Goal: Task Accomplishment & Management: Use online tool/utility

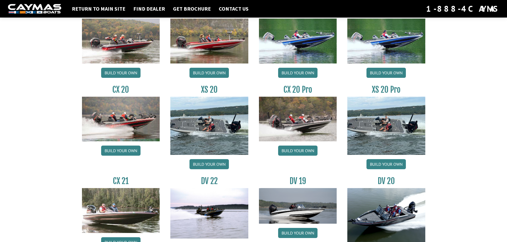
scroll to position [604, 0]
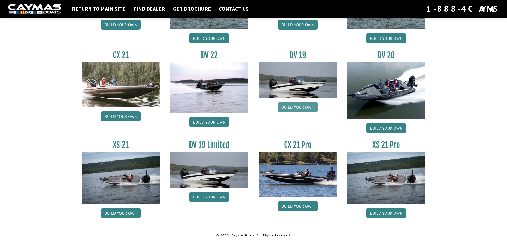
click at [290, 109] on link "Build your own" at bounding box center [297, 107] width 39 height 10
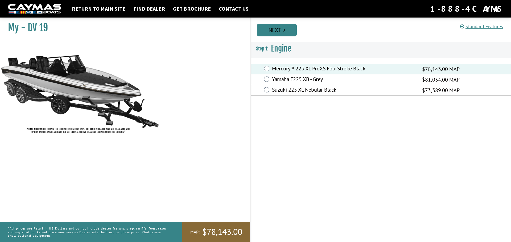
click at [280, 32] on link "Next" at bounding box center [277, 30] width 40 height 13
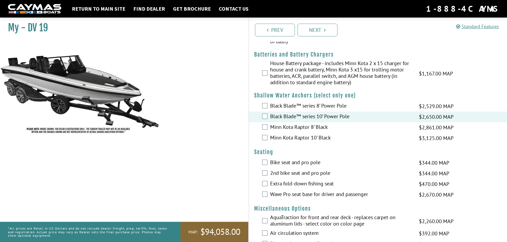
scroll to position [452, 0]
click at [303, 194] on label "Wave Pro seat base for driver and passenger" at bounding box center [341, 195] width 142 height 8
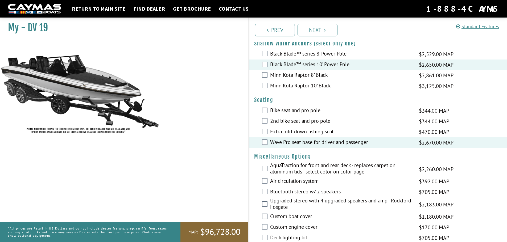
scroll to position [506, 0]
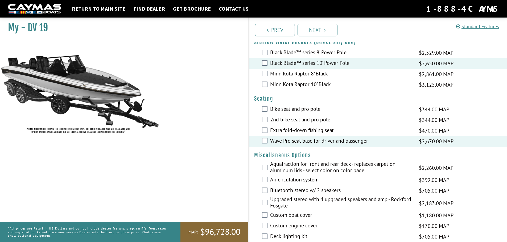
click at [286, 168] on label "AquaTraction for front and rear deck - replaces carpet on aluminum lids - selec…" at bounding box center [341, 168] width 142 height 14
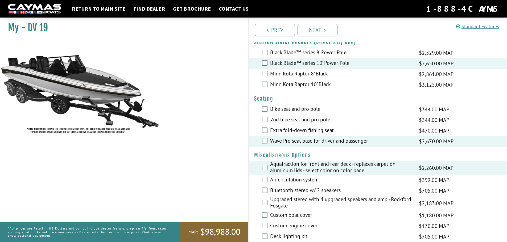
scroll to position [532, 0]
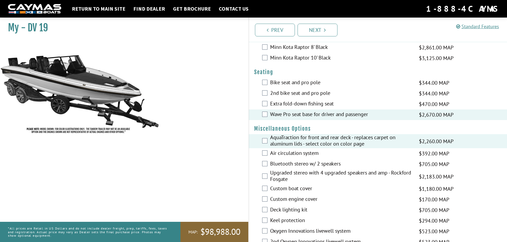
click at [292, 154] on label "Air circulation system" at bounding box center [341, 154] width 142 height 8
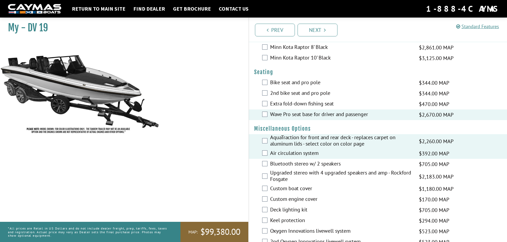
click at [286, 167] on label "Bluetooth stereo w/ 2 speakers" at bounding box center [341, 165] width 142 height 8
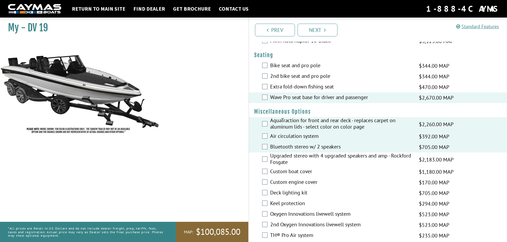
scroll to position [559, 0]
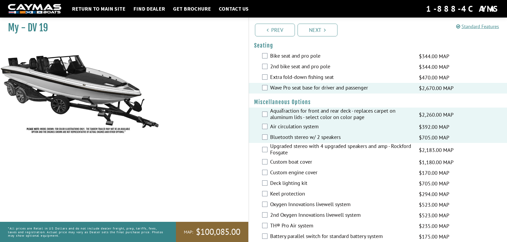
click at [288, 164] on label "Custom boat cover" at bounding box center [341, 163] width 142 height 8
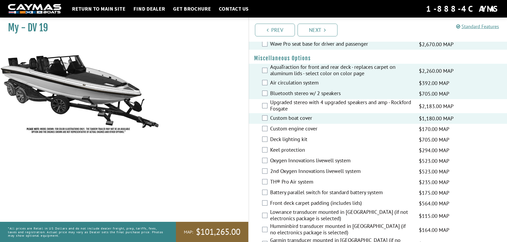
scroll to position [612, 0]
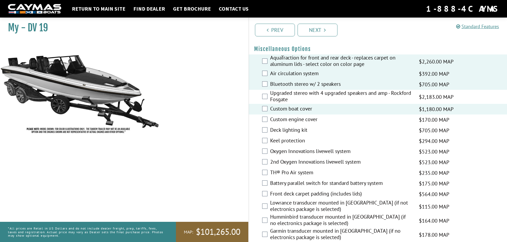
click at [306, 151] on label "Oxygen Innovations livewell system" at bounding box center [341, 152] width 142 height 8
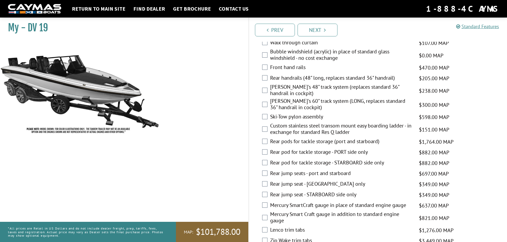
scroll to position [905, 0]
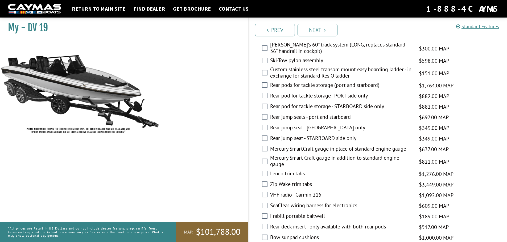
click at [327, 86] on label "Rear pods for tackle storage (port and starboard)" at bounding box center [341, 86] width 142 height 8
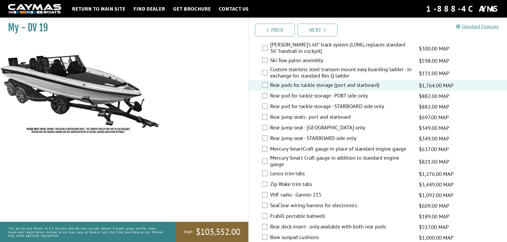
click at [299, 158] on label "Mercury Smart Craft gauge in addition to standard engine gauge" at bounding box center [341, 162] width 142 height 14
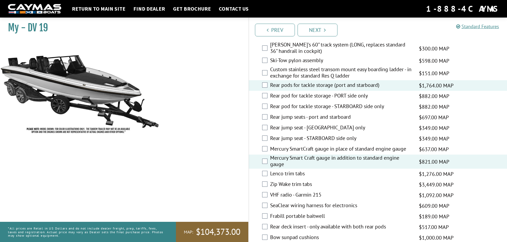
click at [285, 185] on label "Zip Wake trim tabs" at bounding box center [341, 185] width 142 height 8
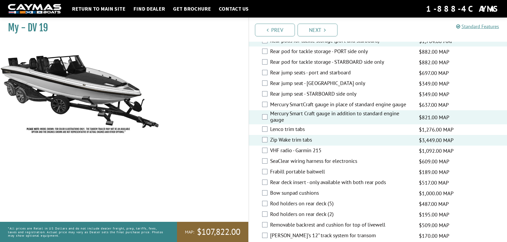
scroll to position [958, 0]
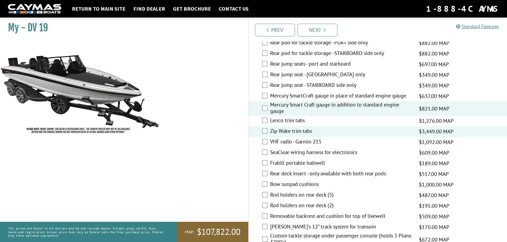
click at [312, 152] on label "SeaClear wiring harness for electronics" at bounding box center [341, 153] width 142 height 8
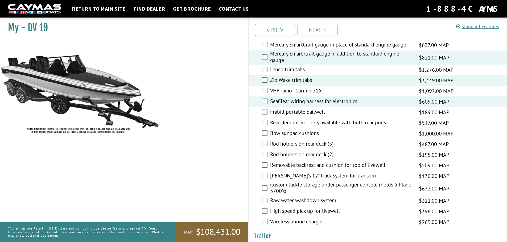
scroll to position [1011, 0]
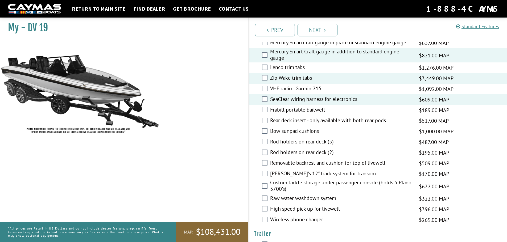
click at [287, 176] on label "Bert's 12" track system for transom" at bounding box center [341, 175] width 142 height 8
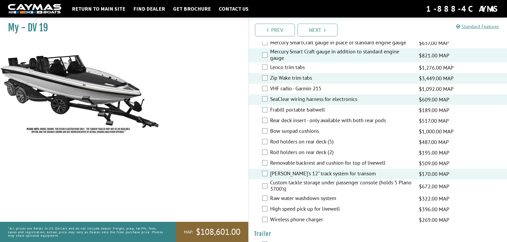
click at [278, 197] on label "Raw water washdown system" at bounding box center [341, 199] width 142 height 8
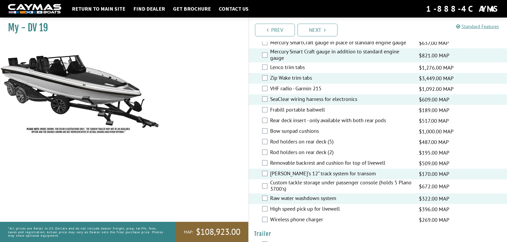
click at [275, 210] on label "High speed pick up for livewell" at bounding box center [341, 210] width 142 height 8
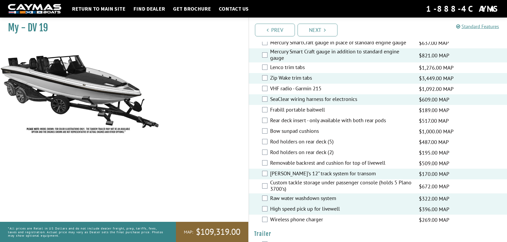
click at [275, 210] on label "High speed pick up for livewell" at bounding box center [341, 210] width 142 height 8
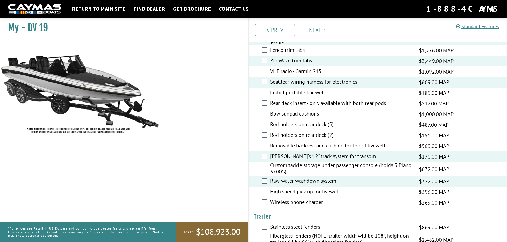
scroll to position [1038, 0]
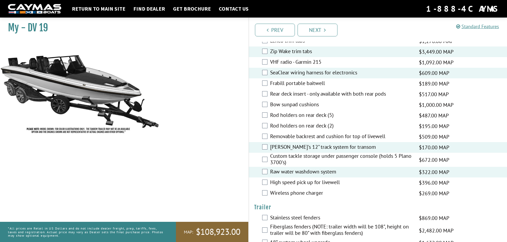
click at [279, 196] on label "Wireless phone charger" at bounding box center [341, 194] width 142 height 8
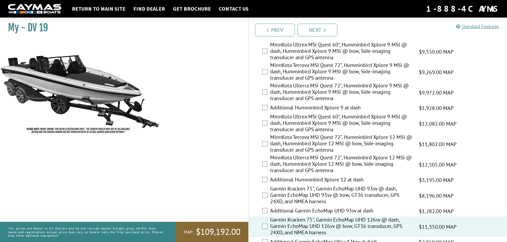
scroll to position [0, 0]
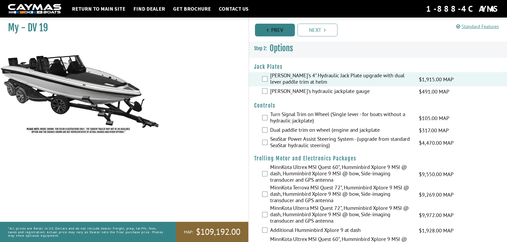
click at [272, 30] on link "Prev" at bounding box center [275, 30] width 40 height 13
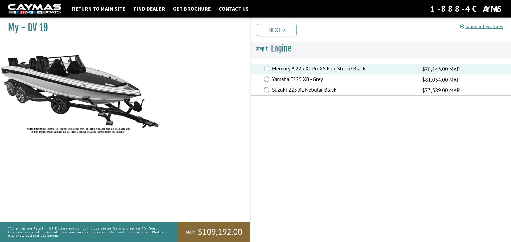
click at [272, 30] on link "Next" at bounding box center [277, 30] width 40 height 13
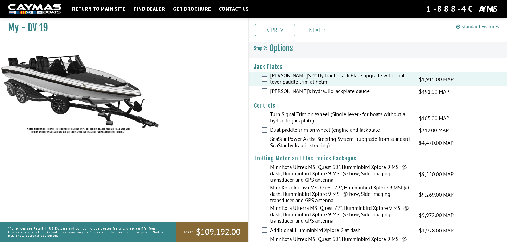
click at [472, 26] on link "Standard Features" at bounding box center [477, 26] width 43 height 6
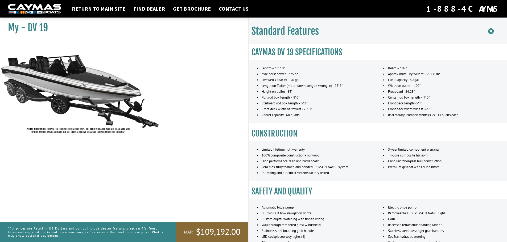
click at [489, 30] on icon at bounding box center [491, 31] width 6 height 7
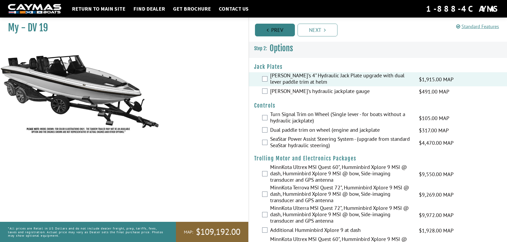
click at [277, 36] on link "Prev" at bounding box center [275, 30] width 40 height 13
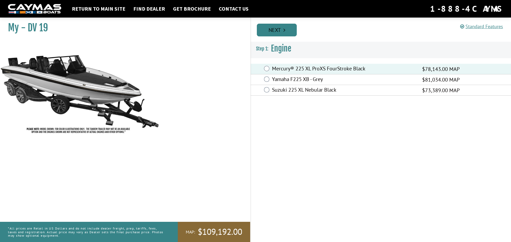
click at [277, 34] on link "Next" at bounding box center [277, 30] width 40 height 13
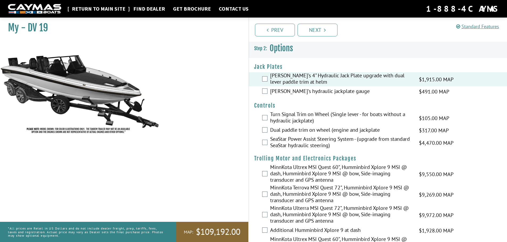
click at [109, 10] on link "Return to main site" at bounding box center [98, 8] width 59 height 7
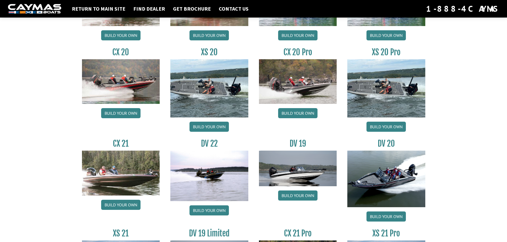
scroll to position [604, 0]
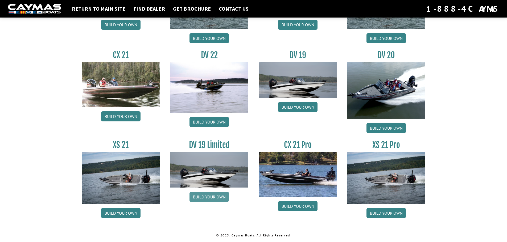
click at [219, 202] on link "Build your own" at bounding box center [208, 197] width 39 height 10
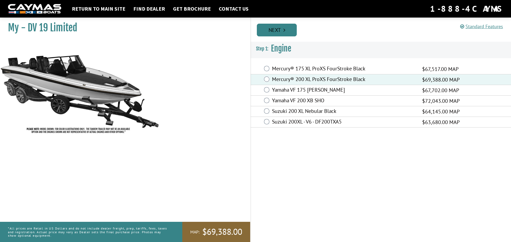
click at [290, 28] on link "Next" at bounding box center [277, 30] width 40 height 13
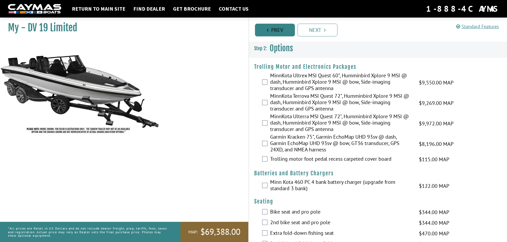
click at [284, 30] on link "Prev" at bounding box center [275, 30] width 40 height 13
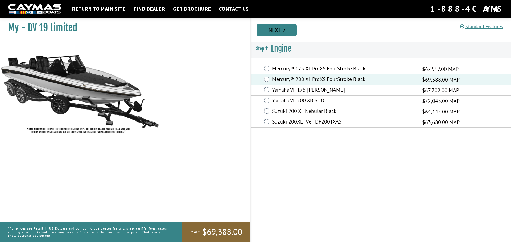
click at [294, 28] on link "Next" at bounding box center [277, 30] width 40 height 13
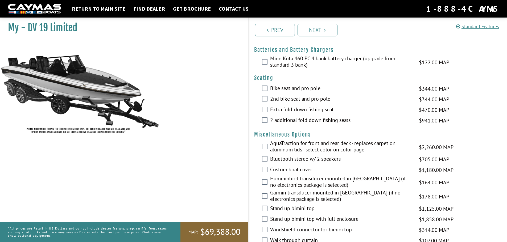
scroll to position [133, 0]
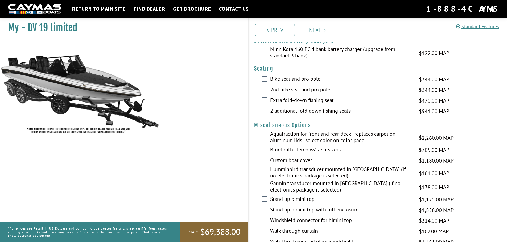
click at [287, 149] on label "Bluetooth stereo w/ 2 speakers" at bounding box center [341, 151] width 142 height 8
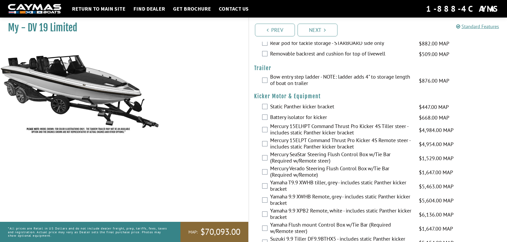
scroll to position [445, 0]
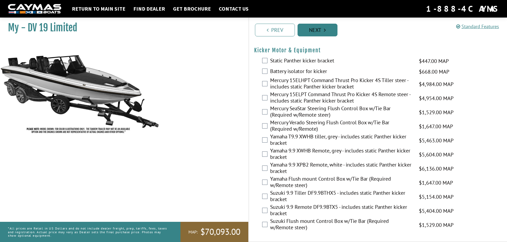
click at [333, 30] on link "Next" at bounding box center [318, 30] width 40 height 13
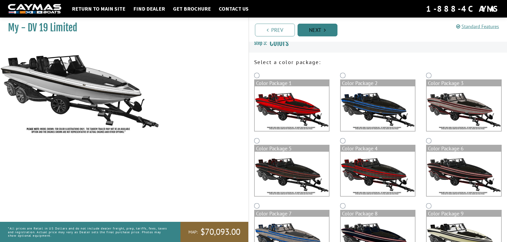
scroll to position [0, 0]
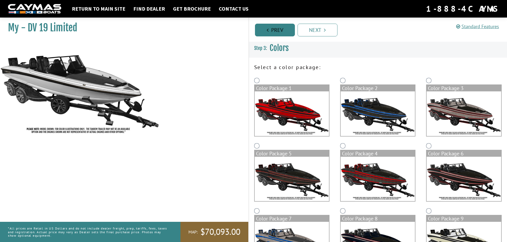
click at [272, 30] on link "Prev" at bounding box center [275, 30] width 40 height 13
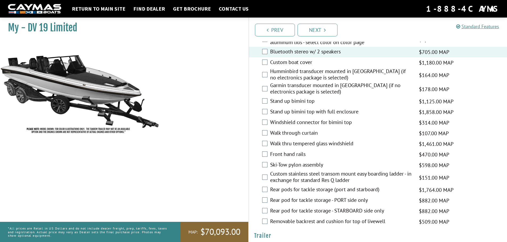
scroll to position [239, 0]
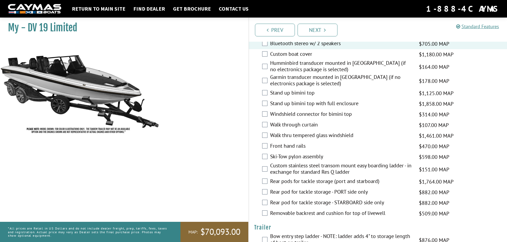
click at [302, 180] on label "Rear pods for tackle storage (port and starboard)" at bounding box center [341, 182] width 142 height 8
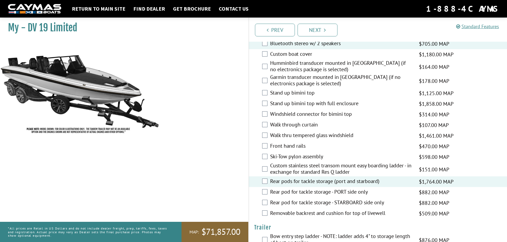
click at [285, 214] on label "Removable backrest and cushion for top of livewell" at bounding box center [341, 214] width 142 height 8
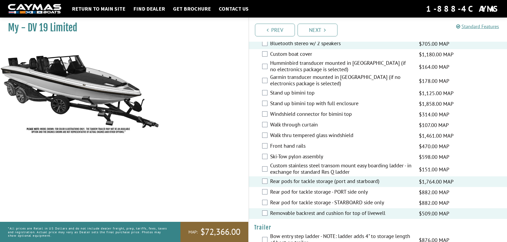
click at [285, 214] on label "Removable backrest and cushion for top of livewell" at bounding box center [341, 214] width 142 height 8
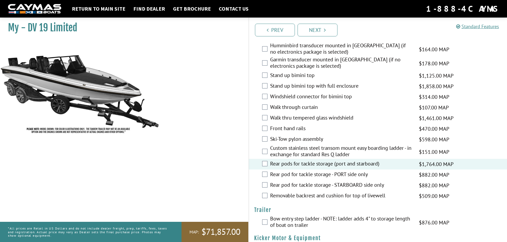
scroll to position [293, 0]
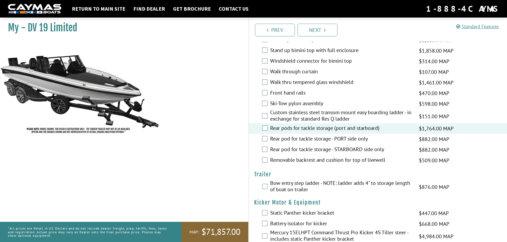
click at [295, 188] on label "Bow entry step ladder - NOTE: ladder adds 4" to storage length of boat on trail…" at bounding box center [341, 187] width 142 height 14
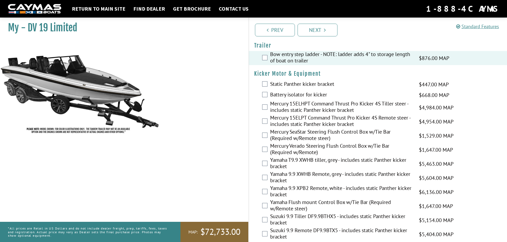
scroll to position [445, 0]
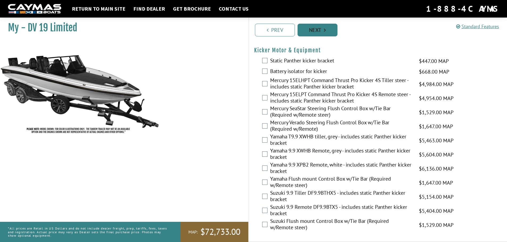
click at [320, 32] on link "Next" at bounding box center [318, 30] width 40 height 13
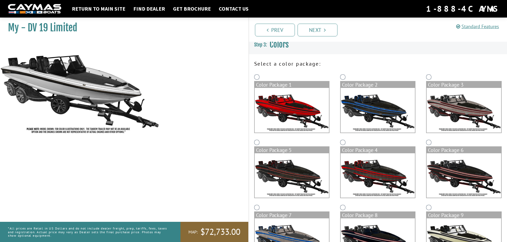
scroll to position [0, 0]
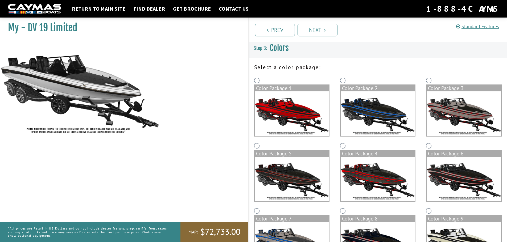
click at [379, 102] on img at bounding box center [378, 114] width 74 height 45
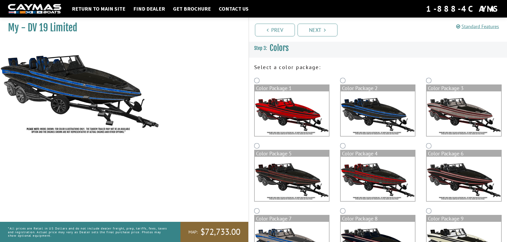
click at [445, 106] on img at bounding box center [464, 114] width 74 height 45
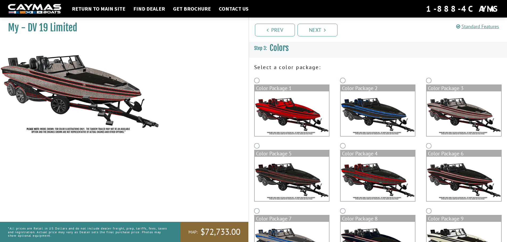
click at [281, 166] on img at bounding box center [292, 179] width 74 height 45
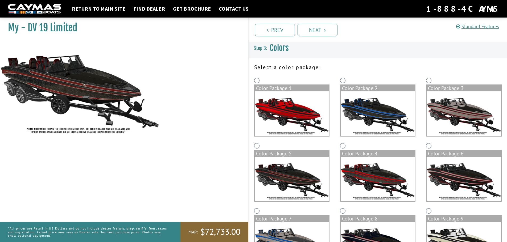
click at [369, 161] on img at bounding box center [378, 179] width 74 height 45
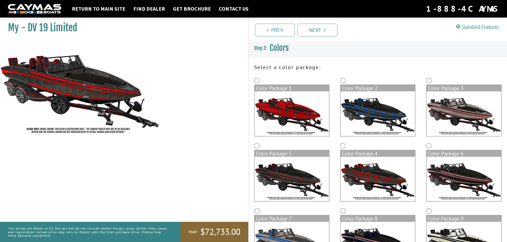
click at [466, 171] on img at bounding box center [464, 179] width 74 height 45
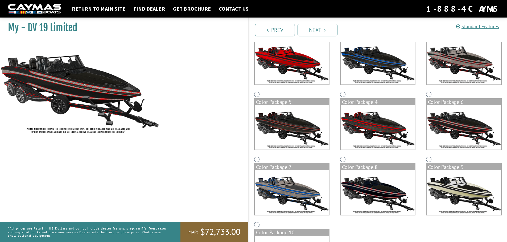
scroll to position [53, 0]
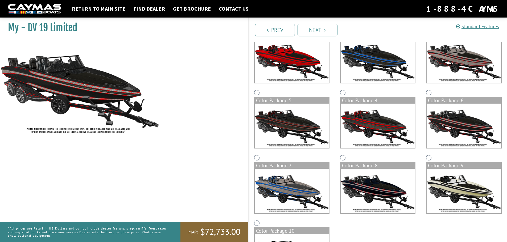
click at [290, 193] on img at bounding box center [292, 191] width 74 height 45
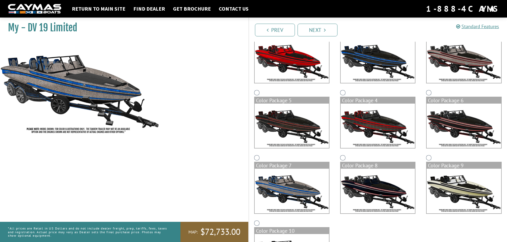
click at [364, 182] on img at bounding box center [378, 191] width 74 height 45
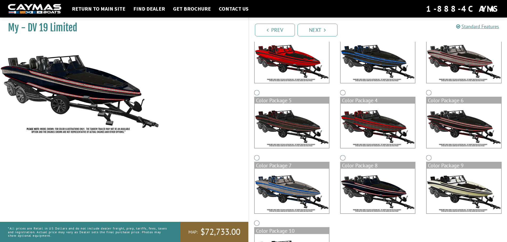
click at [466, 181] on img at bounding box center [464, 191] width 74 height 45
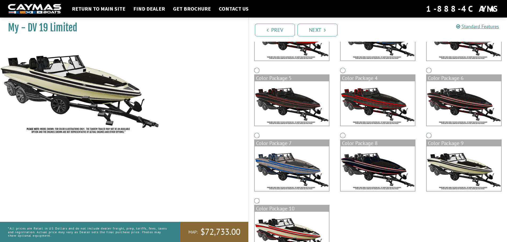
scroll to position [101, 0]
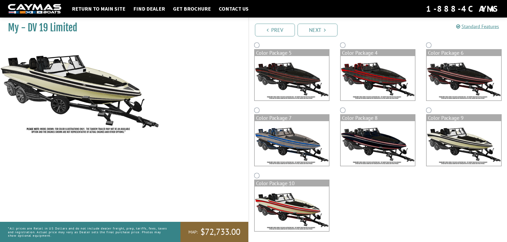
click at [268, 211] on img at bounding box center [292, 209] width 74 height 45
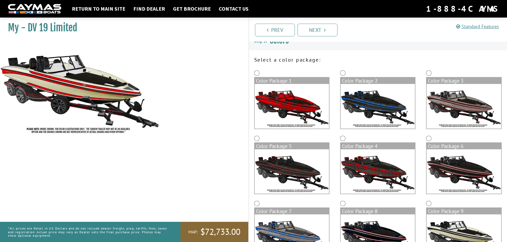
scroll to position [0, 0]
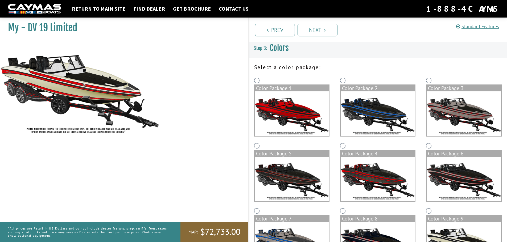
click at [294, 177] on img at bounding box center [292, 179] width 74 height 45
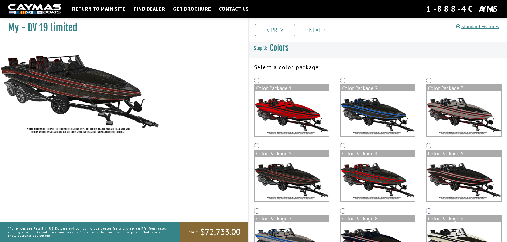
click at [293, 109] on img at bounding box center [292, 114] width 74 height 45
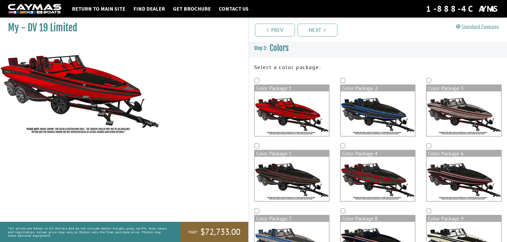
click at [295, 164] on img at bounding box center [292, 179] width 74 height 45
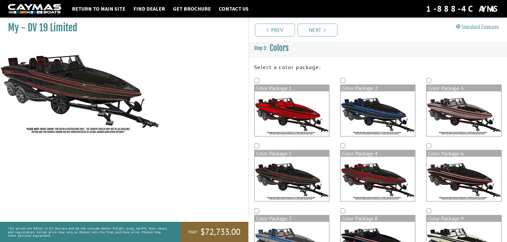
click at [385, 102] on img at bounding box center [378, 114] width 74 height 45
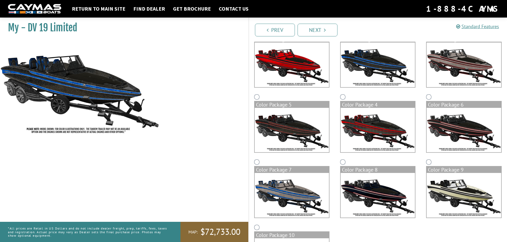
scroll to position [53, 0]
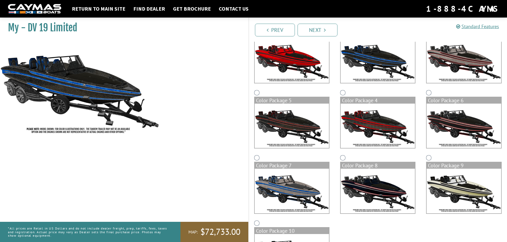
click at [275, 181] on img at bounding box center [292, 191] width 74 height 45
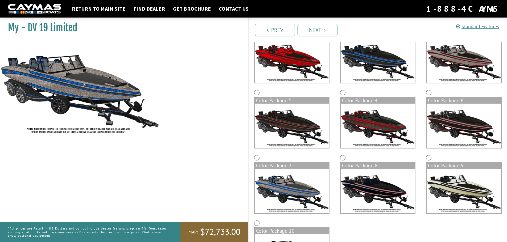
click at [374, 192] on img at bounding box center [378, 191] width 74 height 45
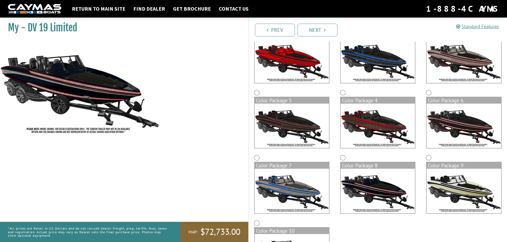
click at [457, 175] on img at bounding box center [464, 191] width 74 height 45
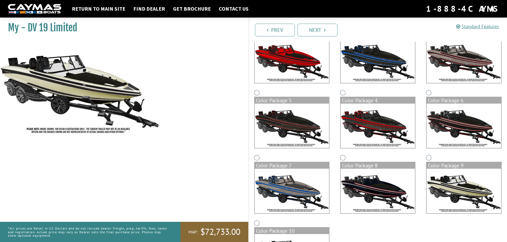
click at [293, 184] on img at bounding box center [292, 191] width 74 height 45
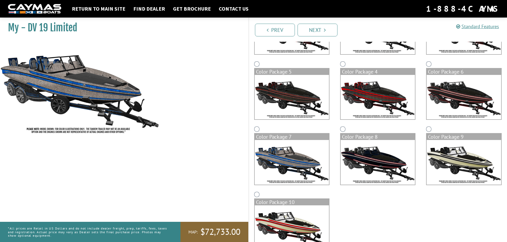
scroll to position [0, 0]
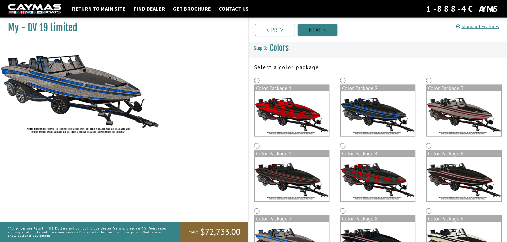
click at [322, 25] on link "Next" at bounding box center [318, 30] width 40 height 13
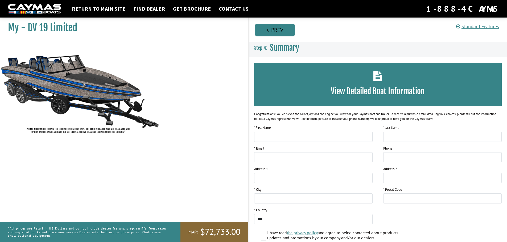
click at [269, 30] on link "Prev" at bounding box center [275, 30] width 40 height 13
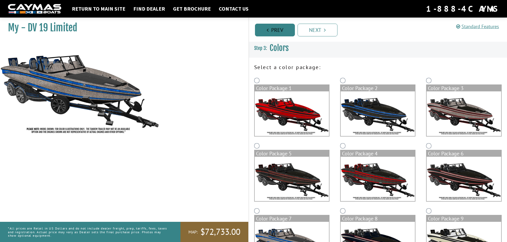
click at [269, 30] on link "Prev" at bounding box center [275, 30] width 40 height 13
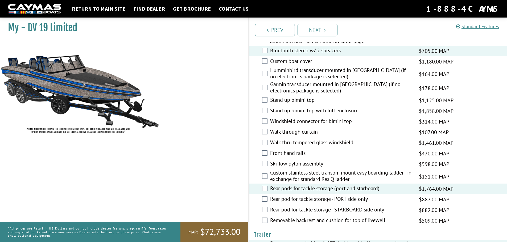
scroll to position [73, 0]
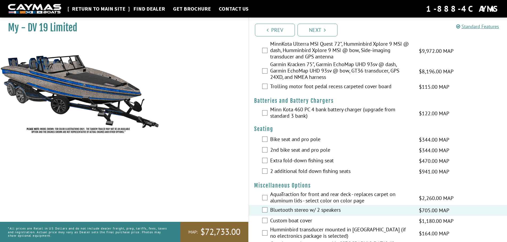
click at [94, 11] on link "Return to main site" at bounding box center [98, 8] width 59 height 7
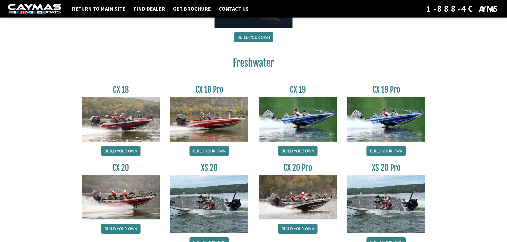
scroll to position [585, 0]
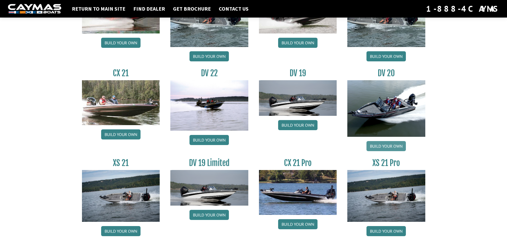
click at [385, 146] on link "Build your own" at bounding box center [385, 146] width 39 height 10
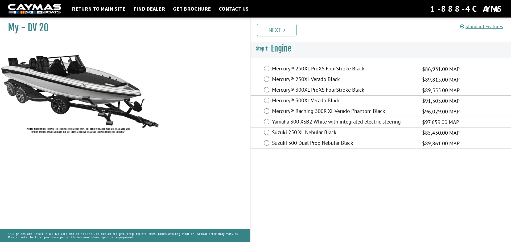
click at [323, 69] on label "Mercury® 250XL ProXS FourStroke Black" at bounding box center [343, 69] width 143 height 8
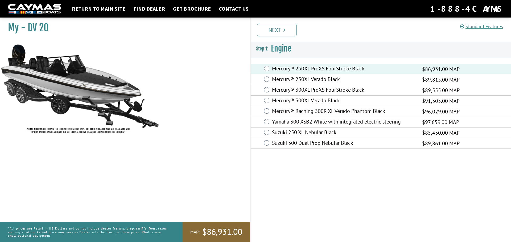
click at [271, 32] on link "Next" at bounding box center [277, 30] width 40 height 13
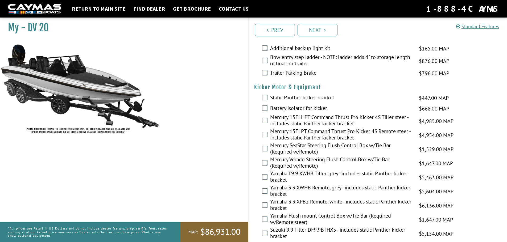
scroll to position [1330, 0]
